Goal: Task Accomplishment & Management: Manage account settings

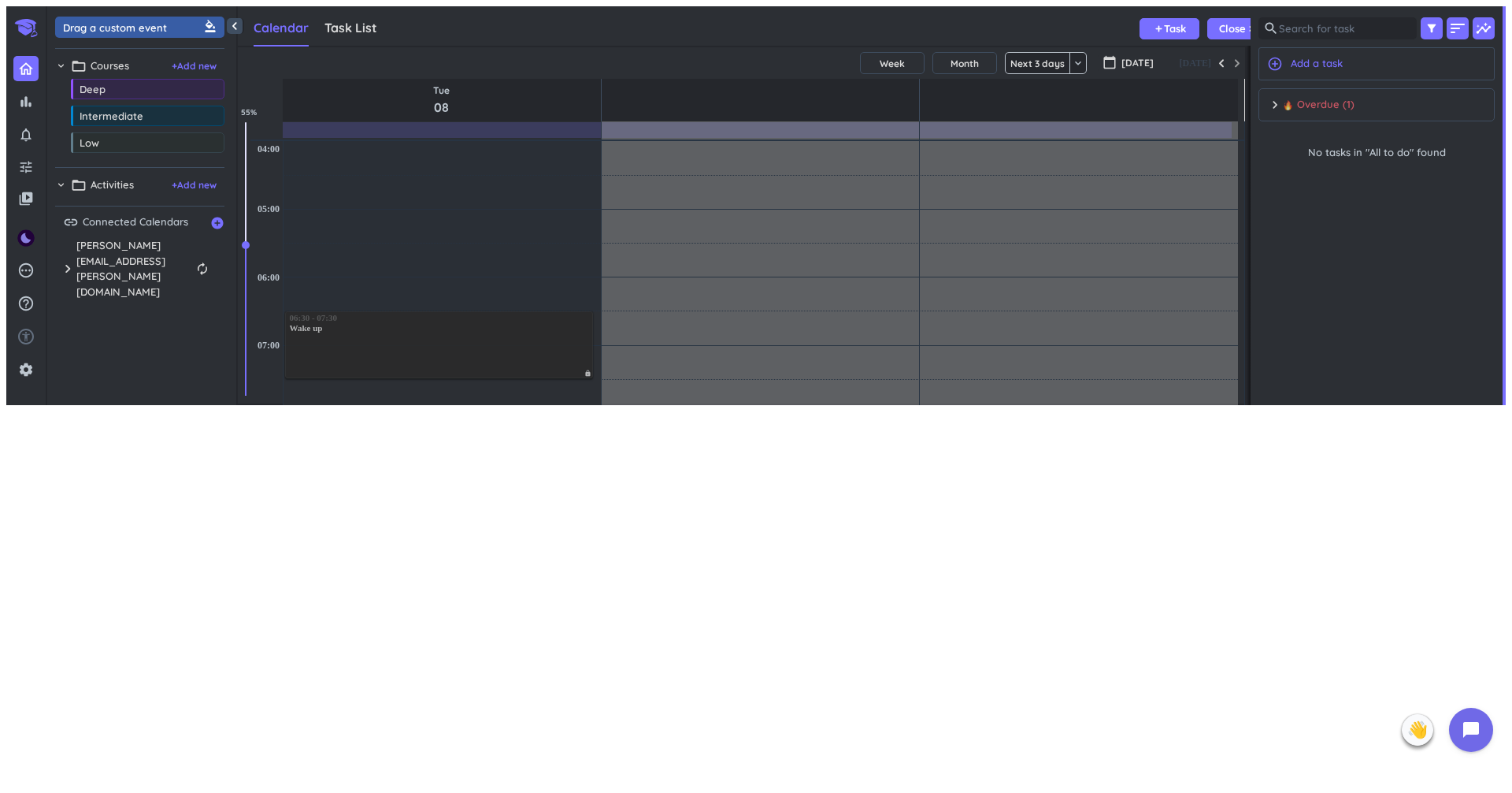
click at [1279, 110] on div "chevron_right Overdue (1) done [PERSON_NAME] all complete" at bounding box center [1377, 109] width 219 height 24
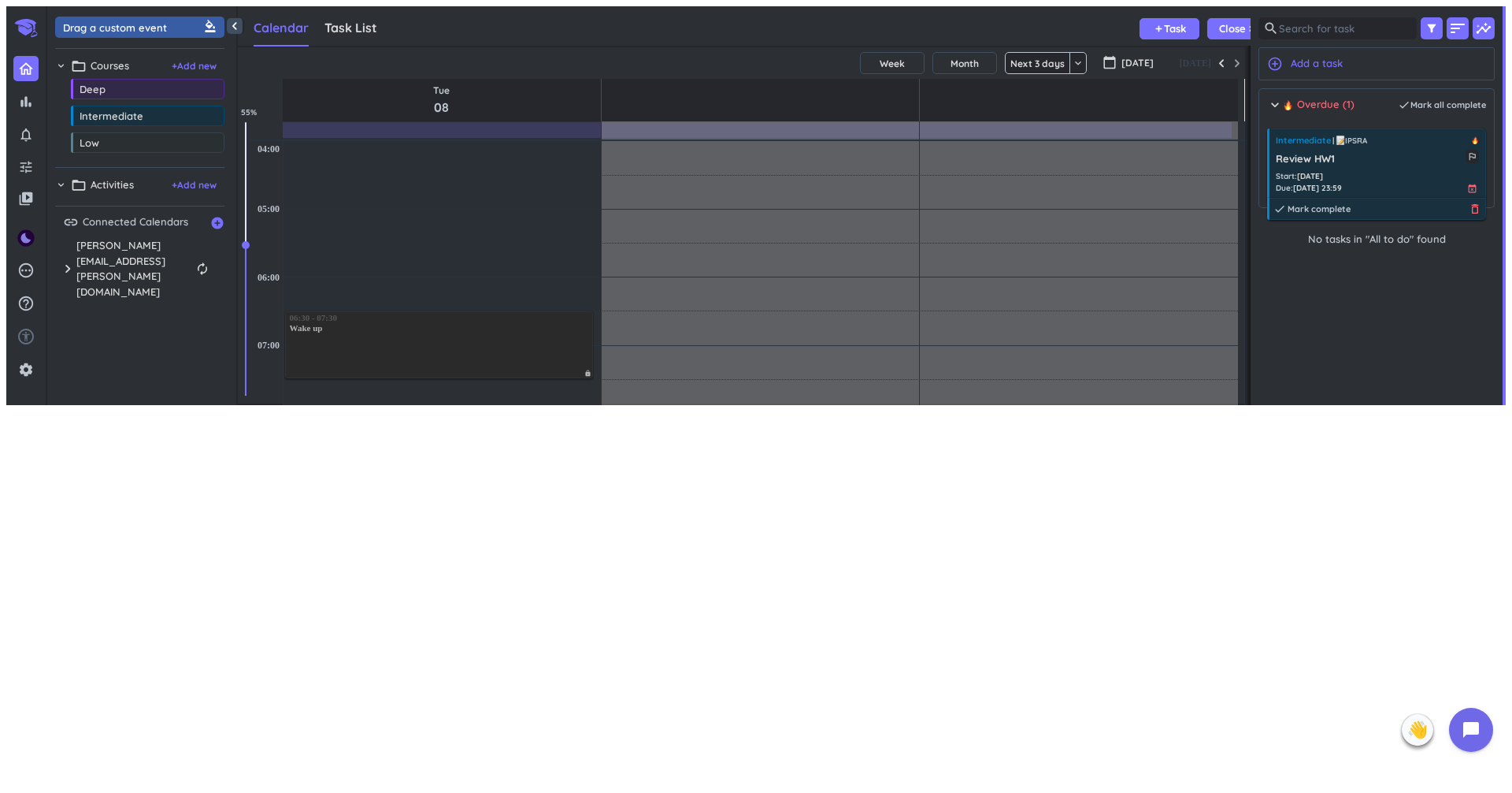
click at [1482, 208] on icon "delete_outline" at bounding box center [1475, 208] width 12 height 12
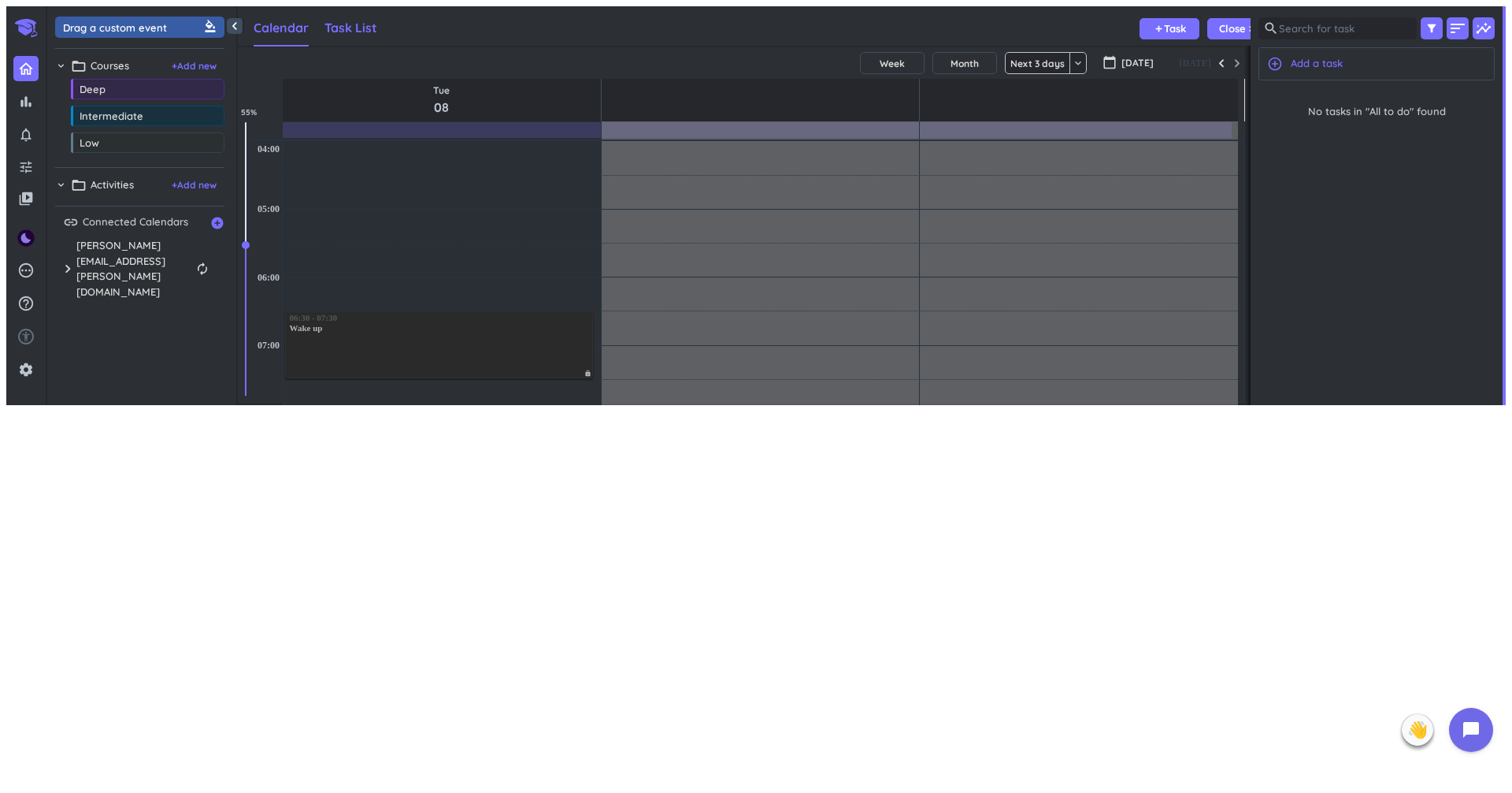
click at [326, 29] on div "Task List" at bounding box center [350, 28] width 53 height 37
